Goal: Information Seeking & Learning: Learn about a topic

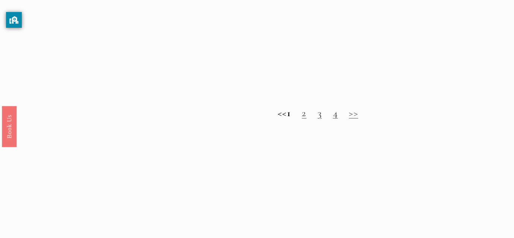
scroll to position [770, 0]
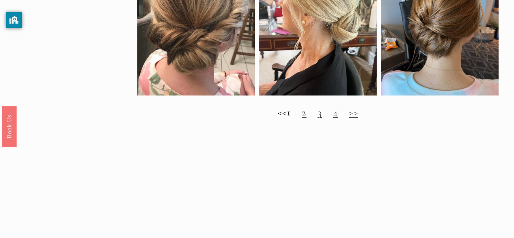
click at [321, 117] on h2 "<< 1 2 3 4 >>" at bounding box center [317, 112] width 361 height 12
click at [306, 116] on link "2" at bounding box center [304, 112] width 5 height 12
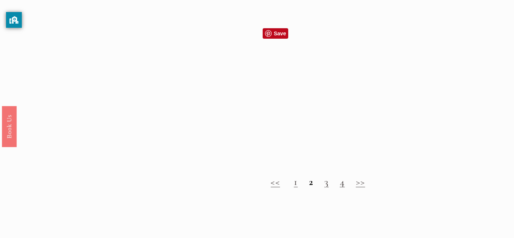
scroll to position [681, 0]
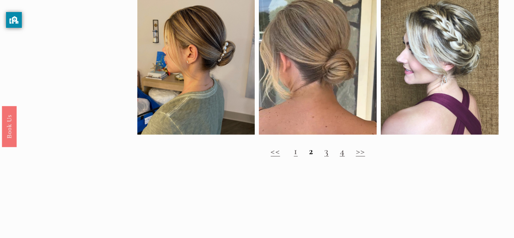
click at [358, 153] on link ">>" at bounding box center [360, 151] width 9 height 12
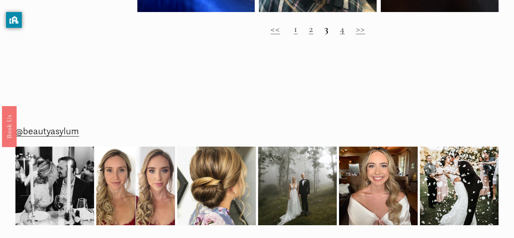
scroll to position [810, 0]
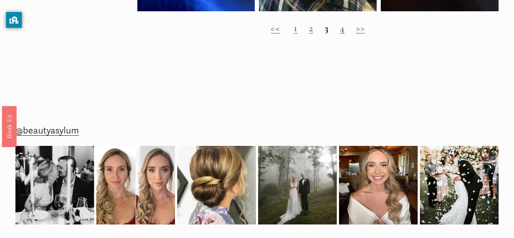
click at [359, 30] on link ">>" at bounding box center [360, 28] width 9 height 12
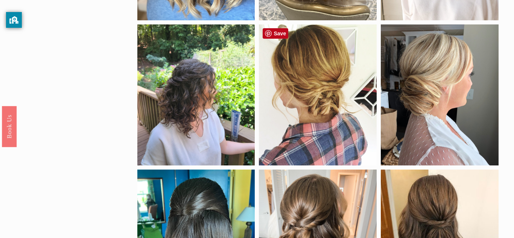
scroll to position [338, 0]
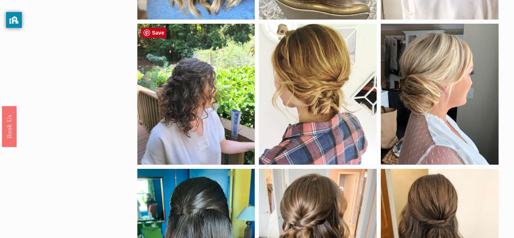
click at [222, 104] on div at bounding box center [196, 94] width 118 height 141
click at [195, 89] on div at bounding box center [196, 94] width 118 height 141
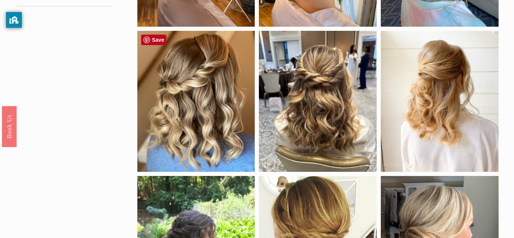
scroll to position [0, 0]
